Goal: Information Seeking & Learning: Learn about a topic

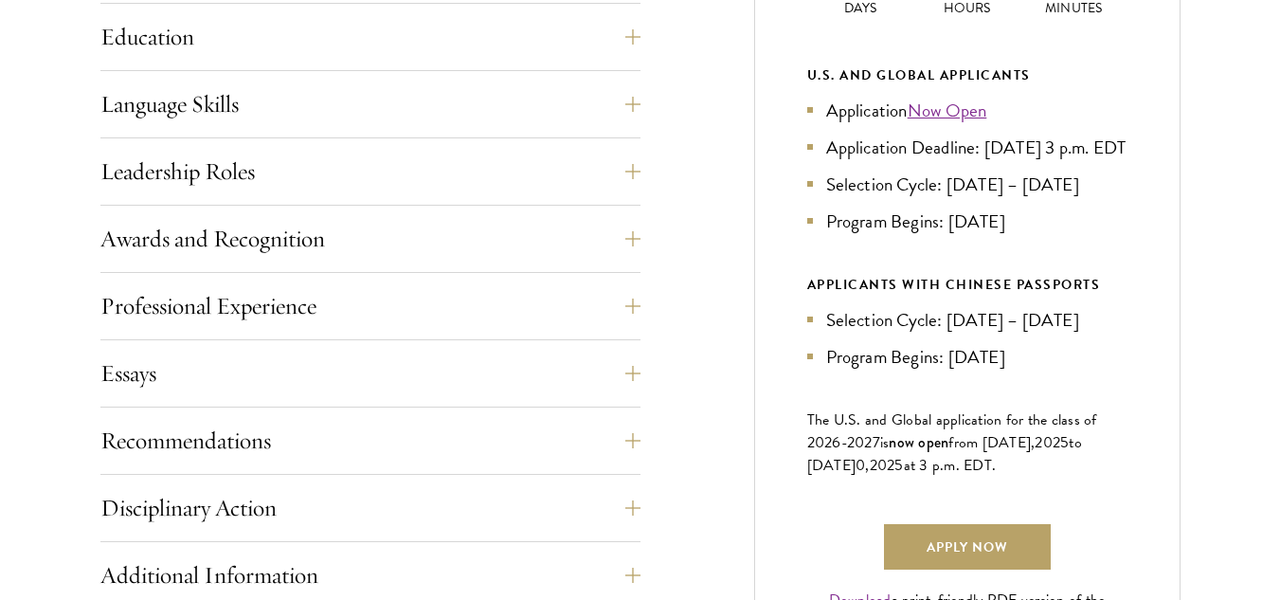
scroll to position [1012, 0]
click at [286, 375] on button "Essays" at bounding box center [385, 372] width 540 height 45
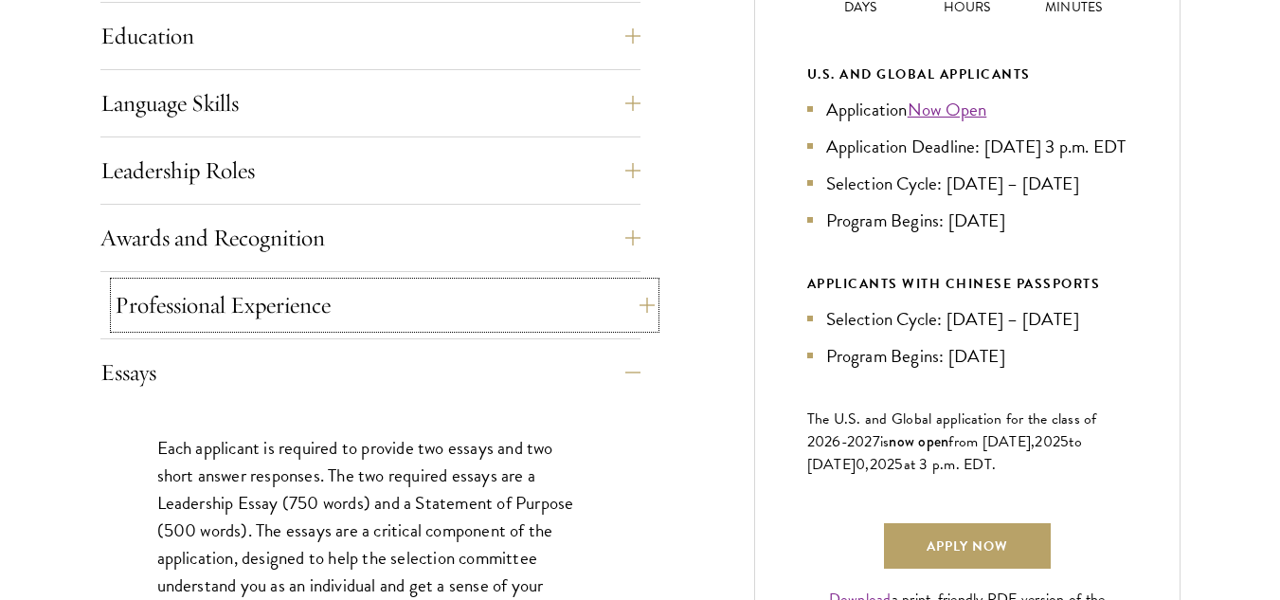
click at [299, 321] on button "Professional Experience" at bounding box center [385, 304] width 540 height 45
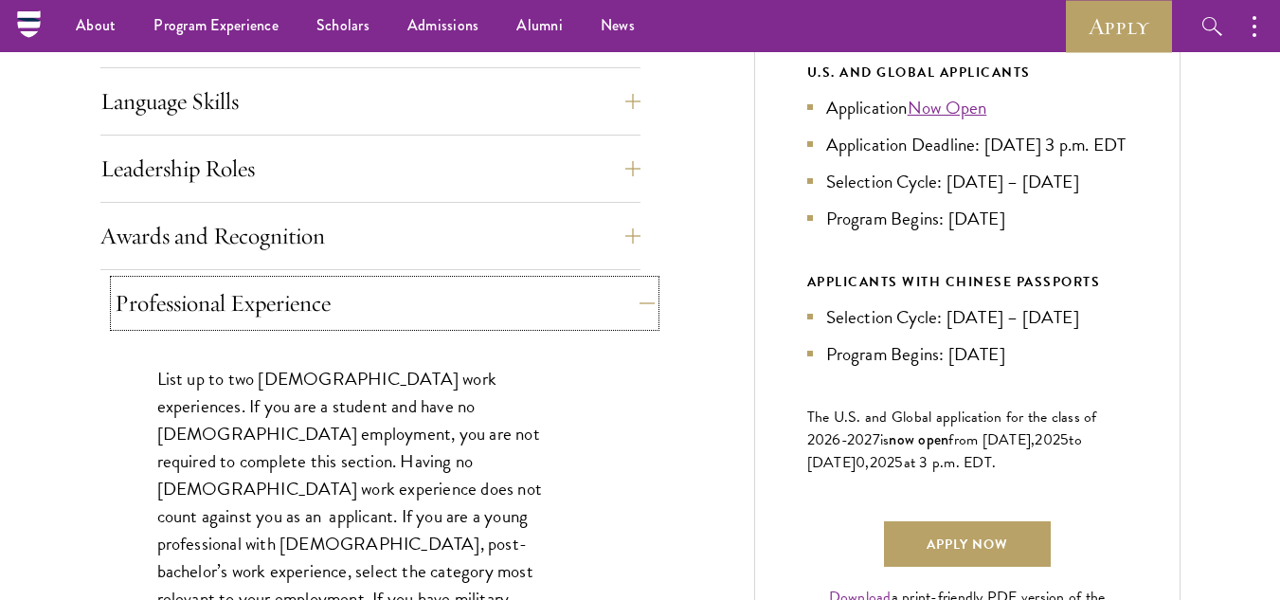
scroll to position [1013, 0]
click at [322, 219] on button "Awards and Recognition" at bounding box center [385, 236] width 540 height 45
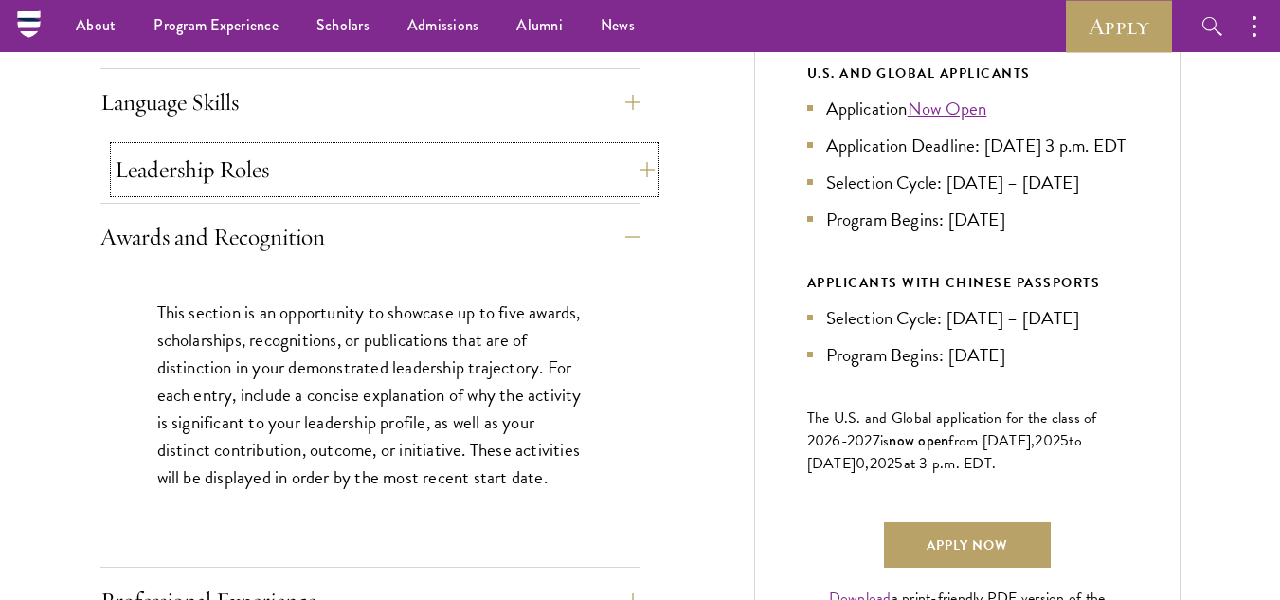
click at [321, 176] on button "Leadership Roles" at bounding box center [385, 169] width 540 height 45
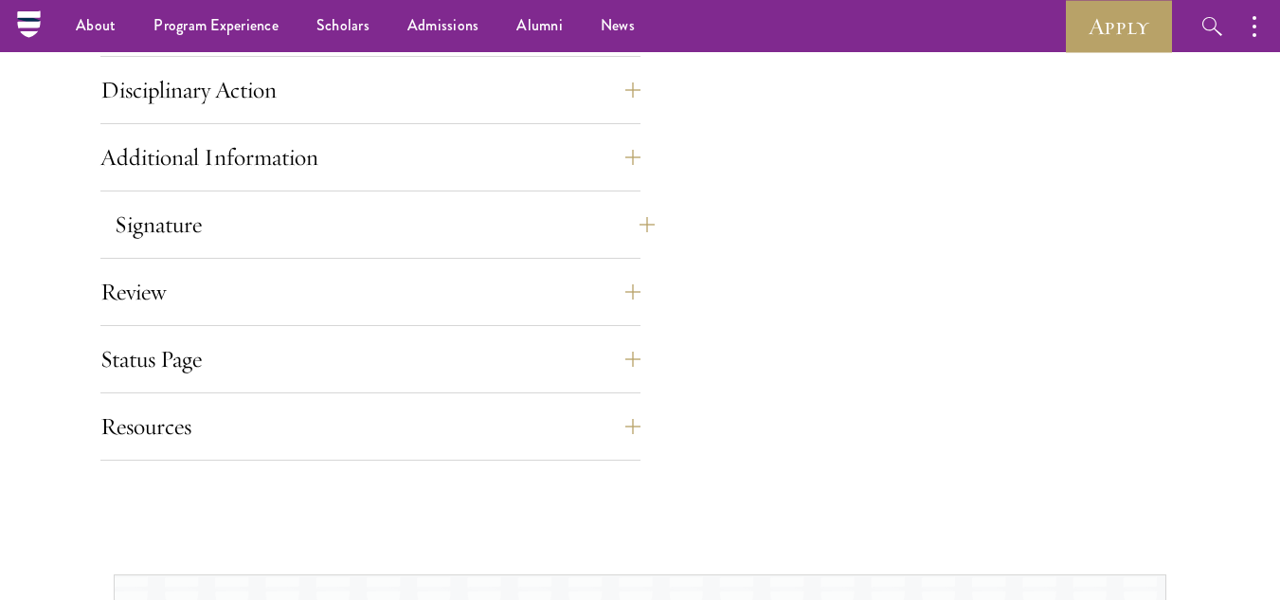
scroll to position [1750, 0]
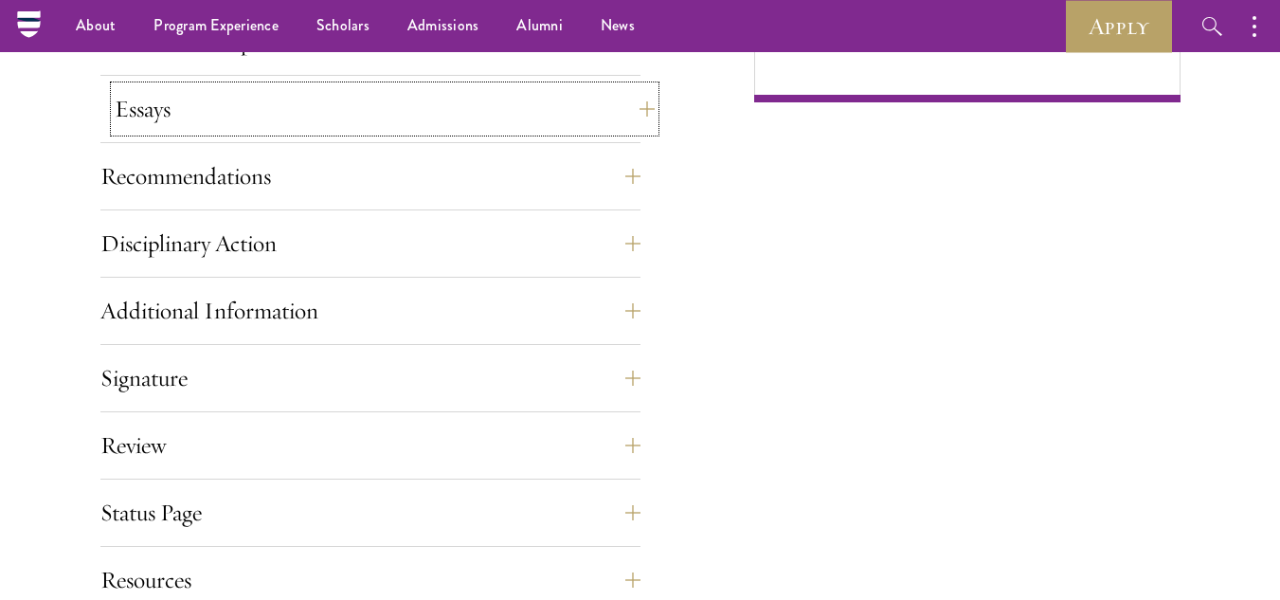
click at [280, 128] on button "Essays" at bounding box center [385, 108] width 540 height 45
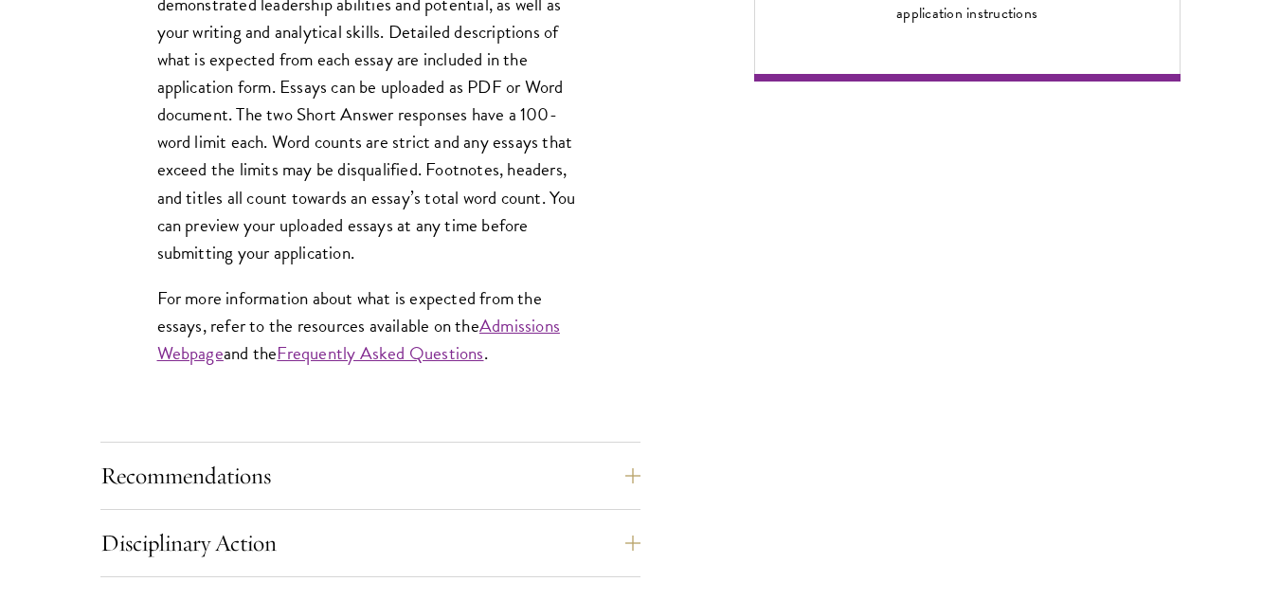
scroll to position [1622, 0]
click at [437, 354] on link "Frequently Asked Questions" at bounding box center [380, 351] width 207 height 27
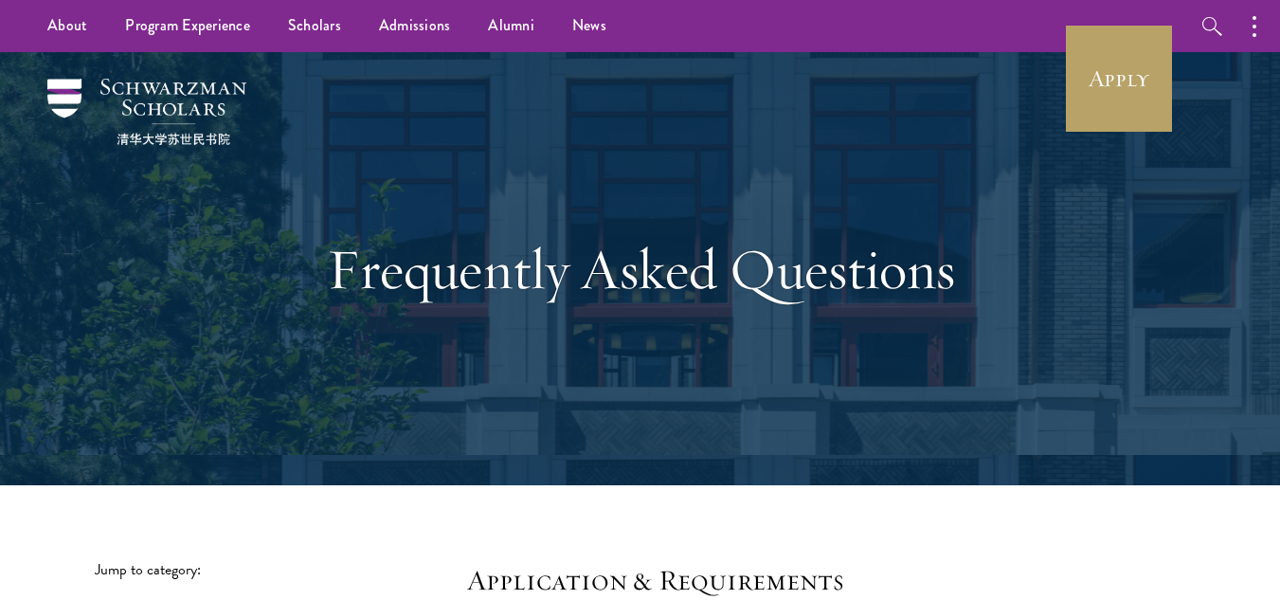
scroll to position [595, 0]
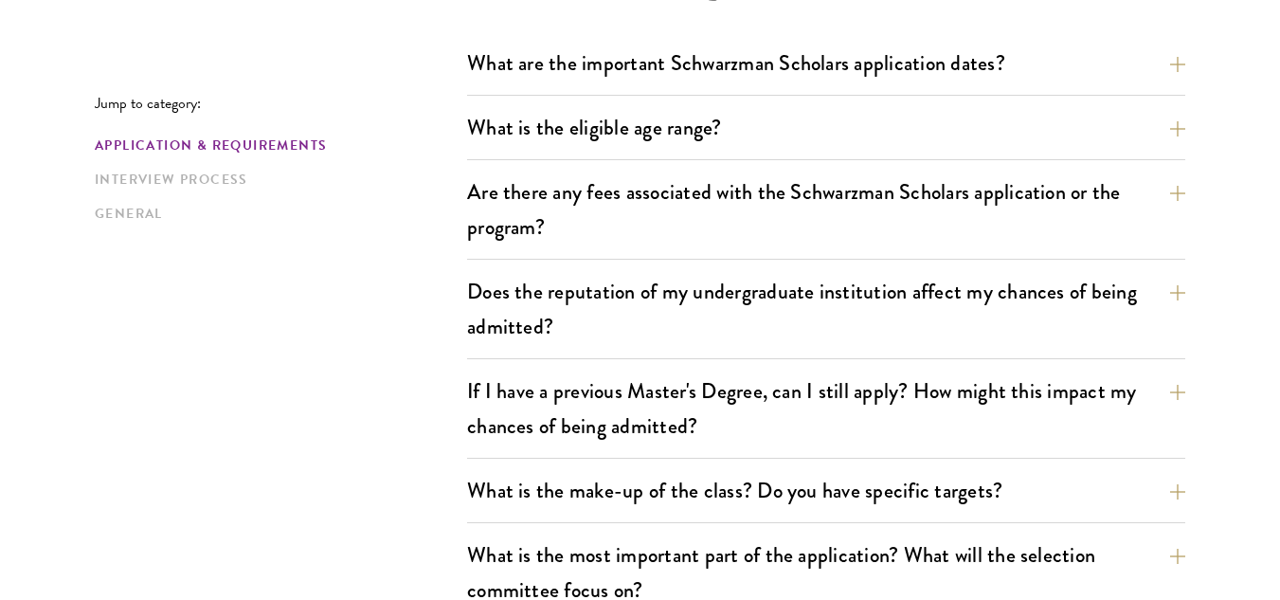
drag, startPoint x: 0, startPoint y: 0, endPoint x: 233, endPoint y: 369, distance: 436.2
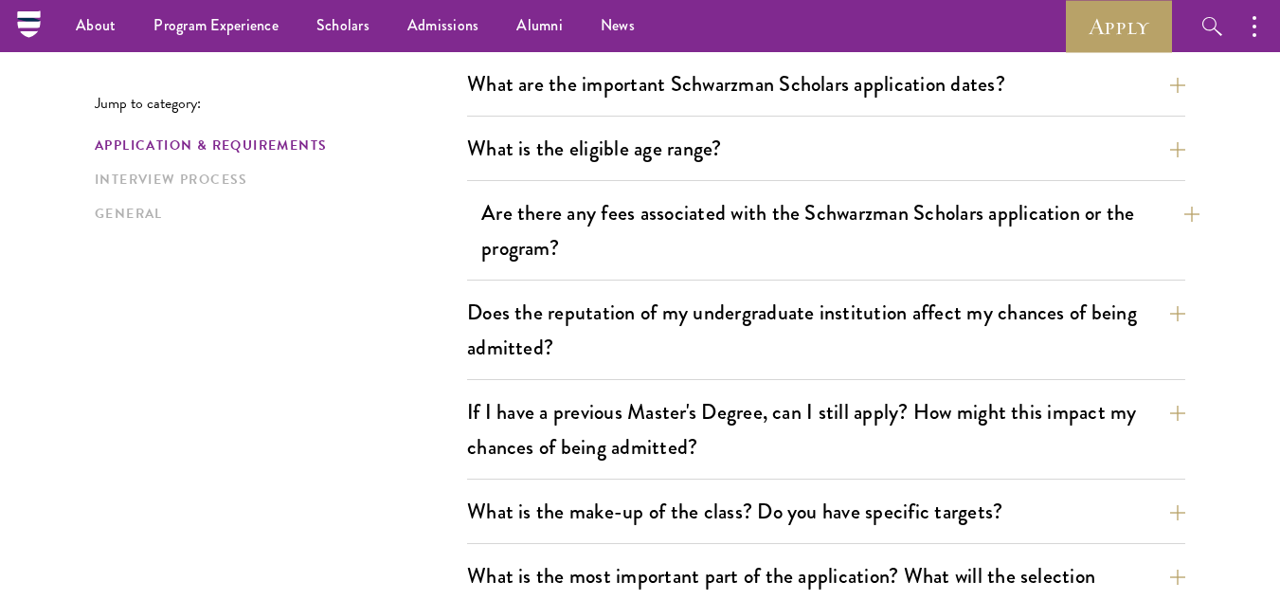
scroll to position [562, 0]
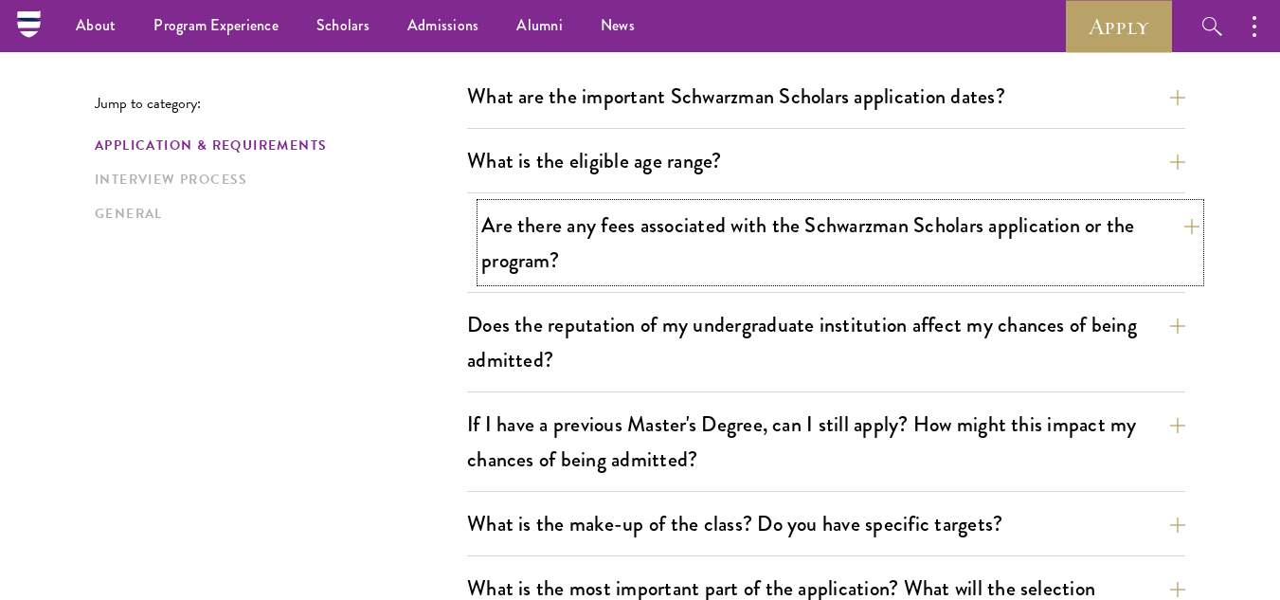
click at [694, 263] on button "Are there any fees associated with the Schwarzman Scholars application or the p…" at bounding box center [840, 243] width 718 height 78
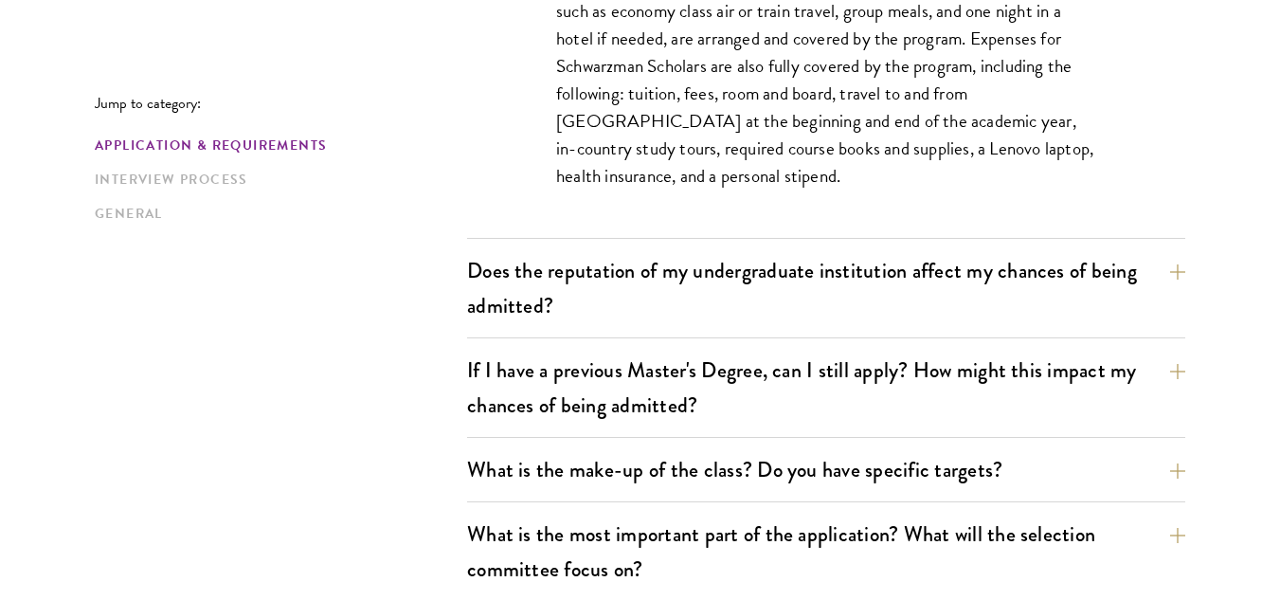
scroll to position [918, 0]
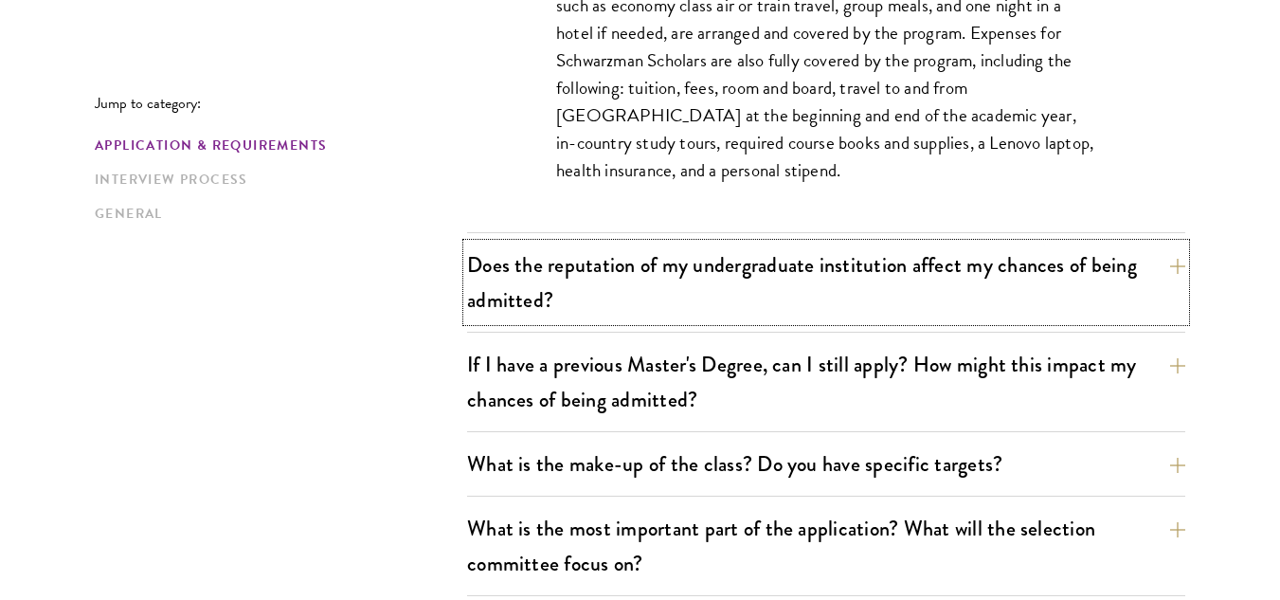
click at [694, 263] on button "Does the reputation of my undergraduate institution affect my chances of being …" at bounding box center [826, 283] width 718 height 78
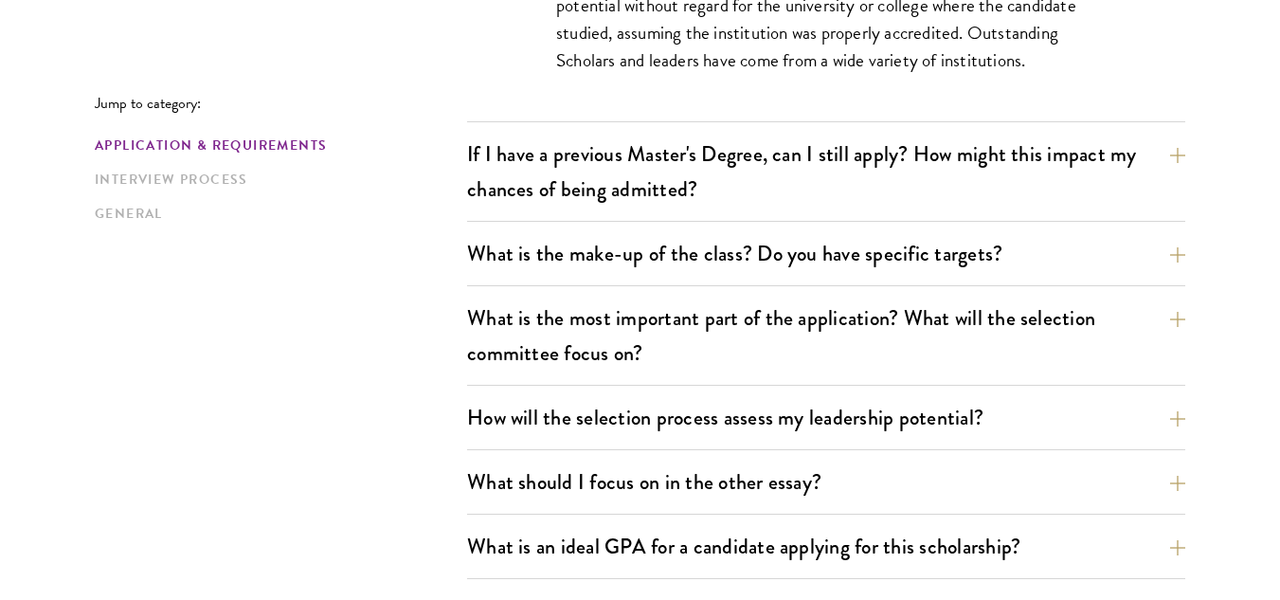
scroll to position [1022, 0]
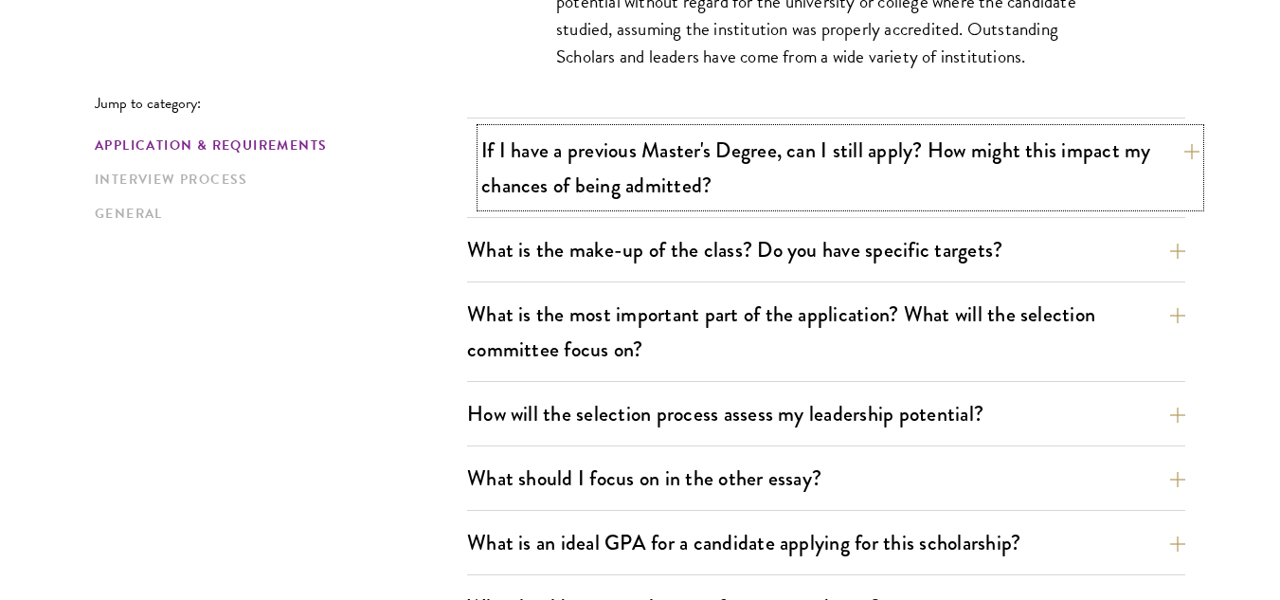
click at [694, 182] on button "If I have a previous Master's Degree, can I still apply? How might this impact …" at bounding box center [840, 168] width 718 height 78
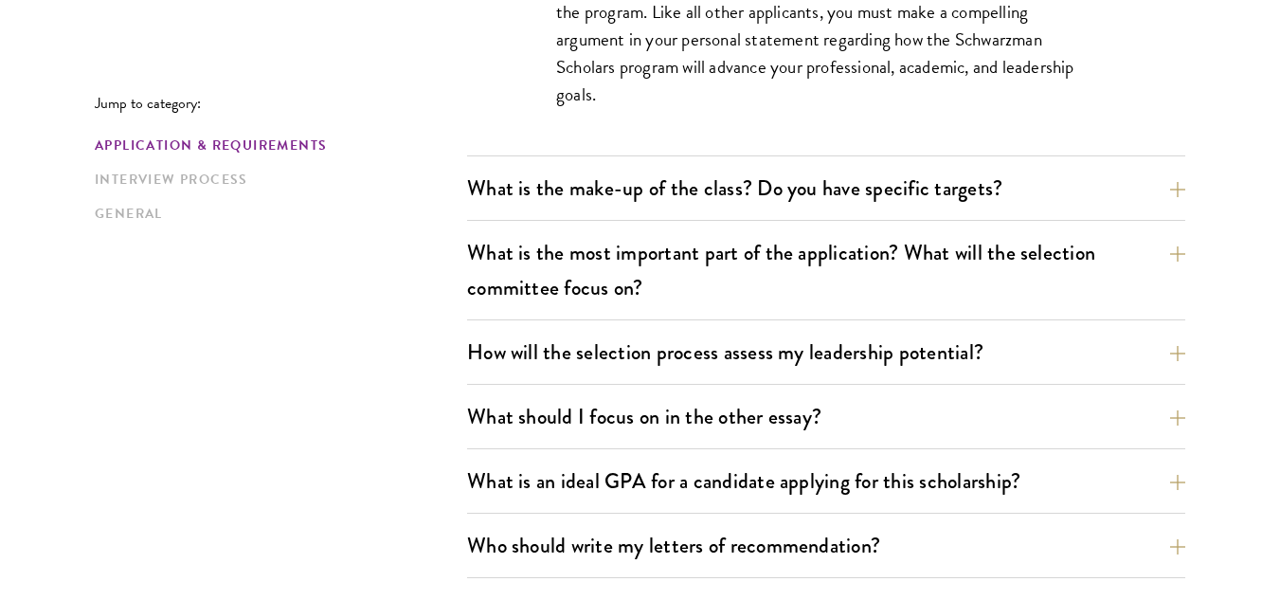
scroll to position [1139, 0]
click at [627, 352] on button "How will the selection process assess my leadership potential?" at bounding box center [840, 351] width 718 height 43
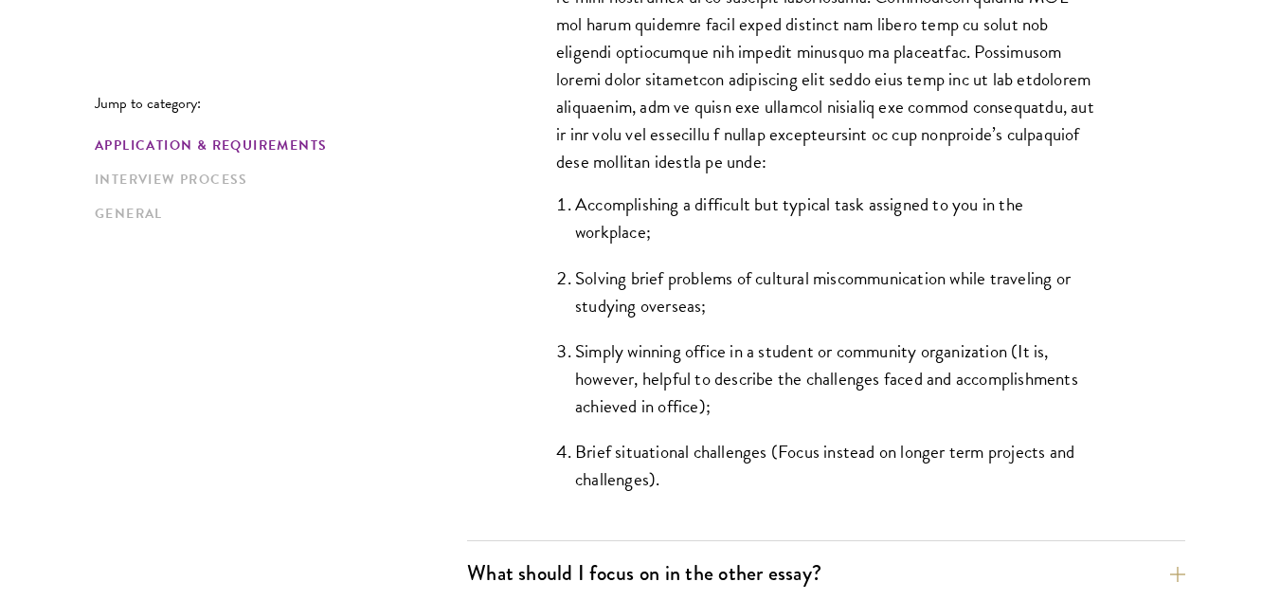
scroll to position [1741, 0]
